Goal: Task Accomplishment & Management: Manage account settings

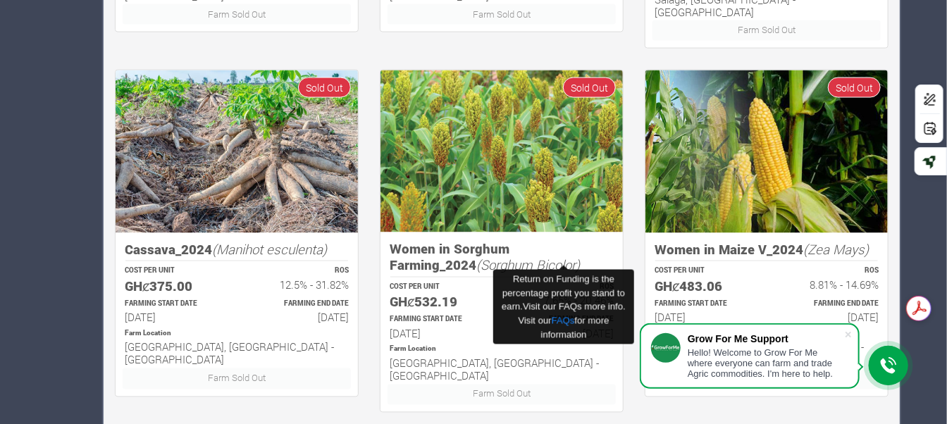
scroll to position [963, 0]
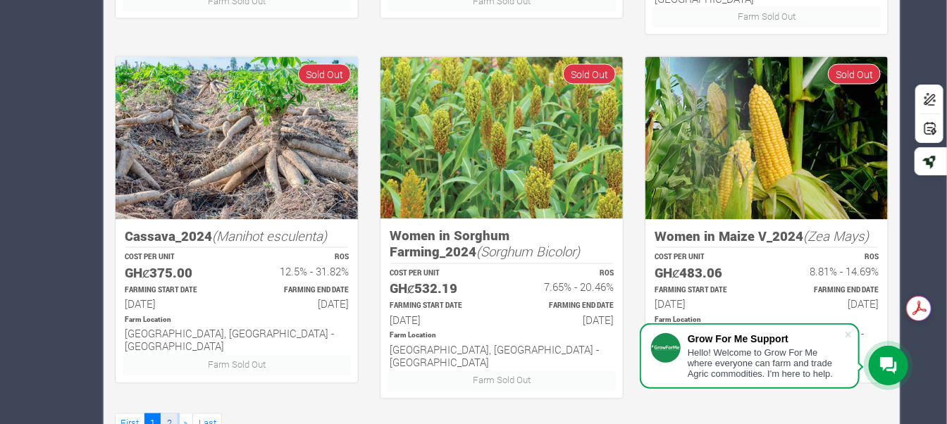
click at [162, 414] on link "2" at bounding box center [169, 424] width 17 height 20
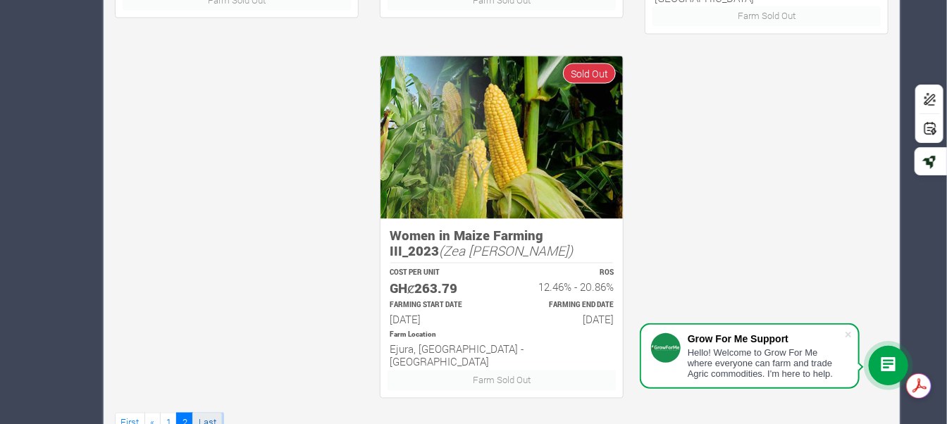
click at [207, 413] on link "Last" at bounding box center [207, 423] width 30 height 20
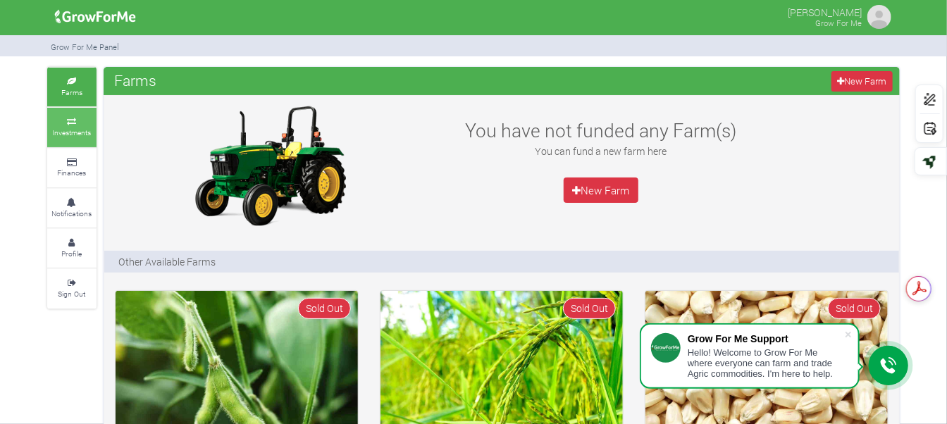
click at [78, 125] on link "Investments" at bounding box center [71, 127] width 49 height 39
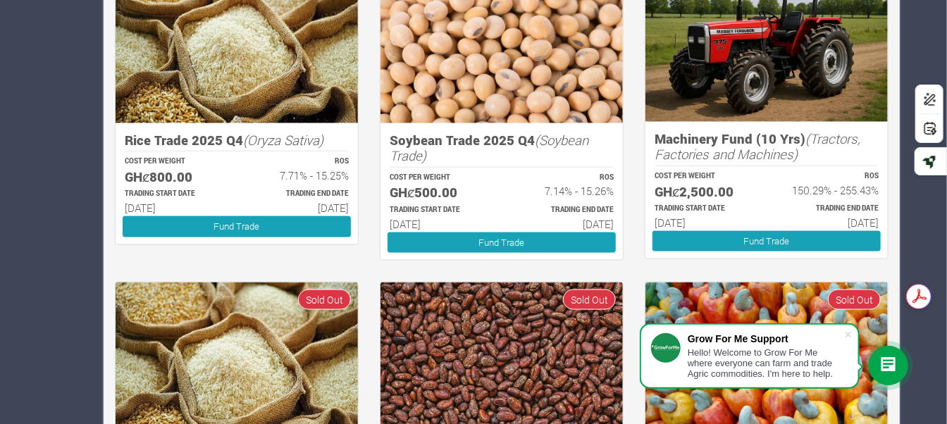
scroll to position [875, 0]
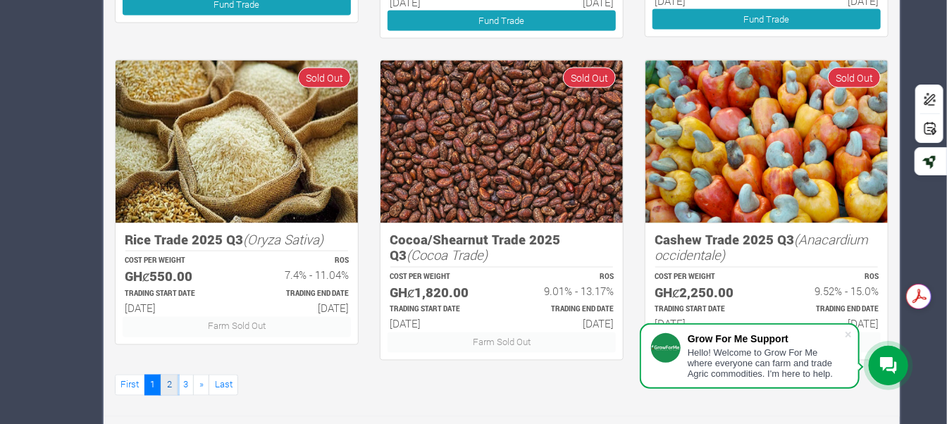
click at [167, 384] on link "2" at bounding box center [169, 385] width 17 height 20
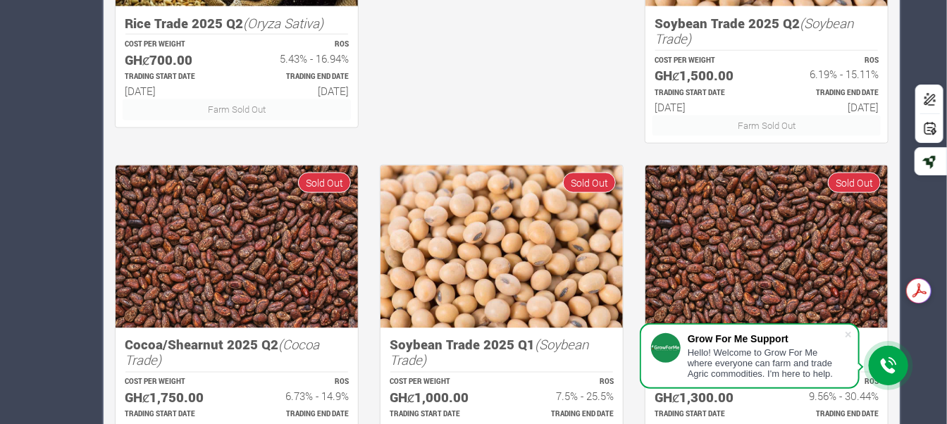
scroll to position [875, 0]
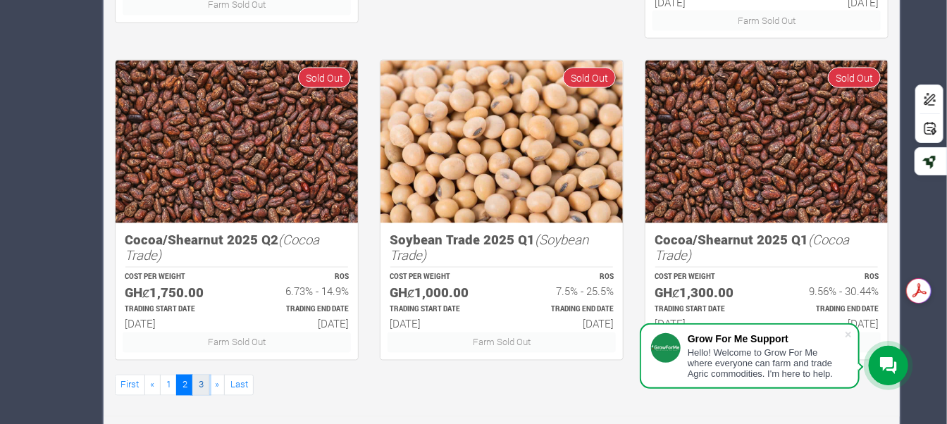
click at [203, 381] on link "3" at bounding box center [200, 385] width 17 height 20
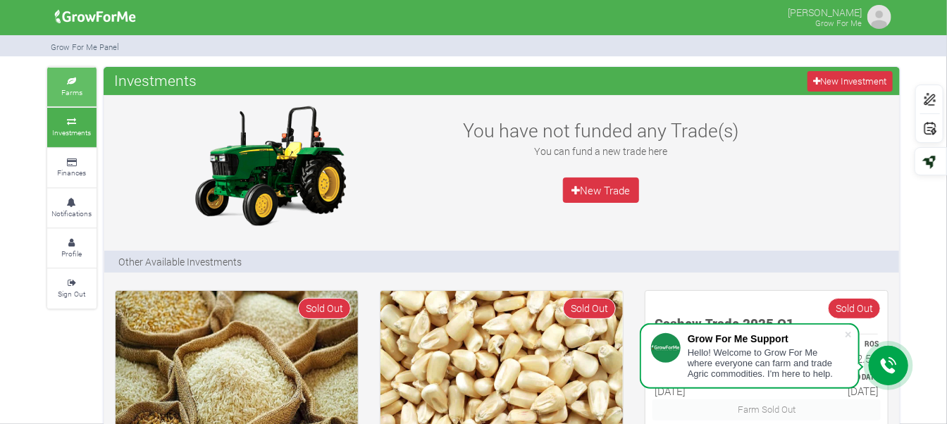
click at [63, 90] on small "Farms" at bounding box center [71, 92] width 21 height 10
